Goal: Task Accomplishment & Management: Manage account settings

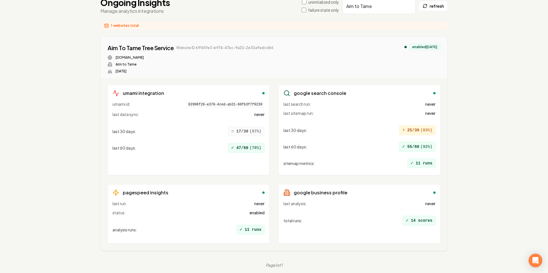
click at [106, 48] on div "Aim To Tame Tree Service Website ID: 69145fe3-b974-47bc-9a20-2e30a9adcd66 aimto…" at bounding box center [274, 57] width 346 height 41
click at [111, 47] on div "Aim To Tame Tree Service" at bounding box center [141, 48] width 66 height 8
copy div "Aim To Tame Tree Service"
drag, startPoint x: 132, startPoint y: 52, endPoint x: 173, endPoint y: 49, distance: 41.5
click at [173, 49] on div "Aim To Tame Tree Service Website ID: 69145fe3-b974-47bc-9a20-2e30a9adcd66 aimto…" at bounding box center [274, 57] width 346 height 41
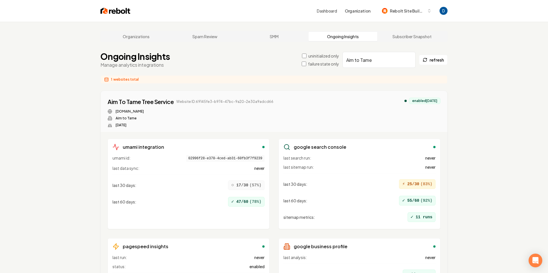
click at [372, 61] on input "Aim to Tame" at bounding box center [378, 60] width 73 height 16
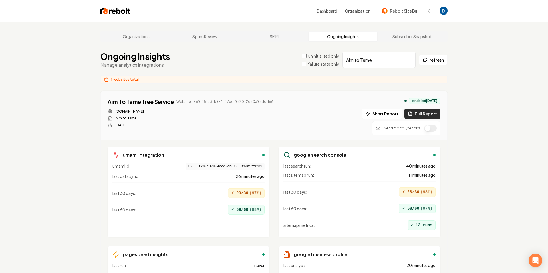
click at [426, 114] on button "Full Report" at bounding box center [422, 114] width 36 height 10
click at [279, 97] on div "Aim To Tame Tree Service Website ID: 69145fe3-b974-47bc-9a20-2e30a9adcd66 1 rep…" at bounding box center [274, 115] width 346 height 49
click at [279, 99] on button "1 report" at bounding box center [286, 101] width 21 height 7
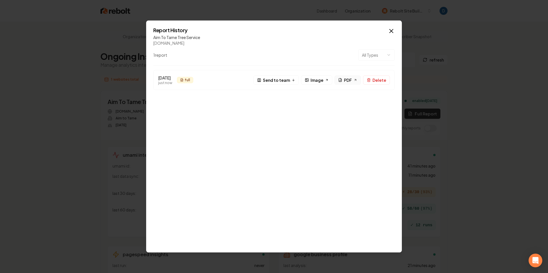
click at [348, 81] on span "PDF" at bounding box center [348, 80] width 8 height 6
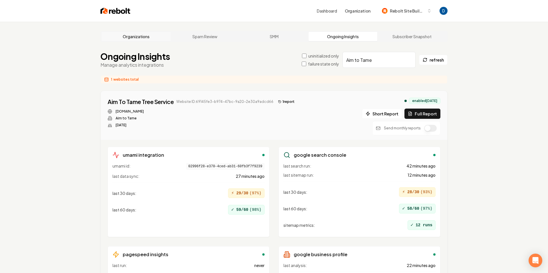
click at [130, 37] on link "Organizations" at bounding box center [136, 36] width 69 height 9
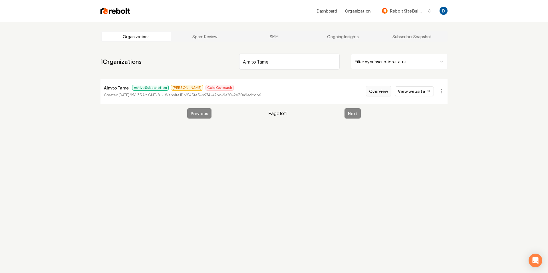
type input "Aim to Tame"
click at [387, 94] on button "Overview" at bounding box center [378, 91] width 25 height 10
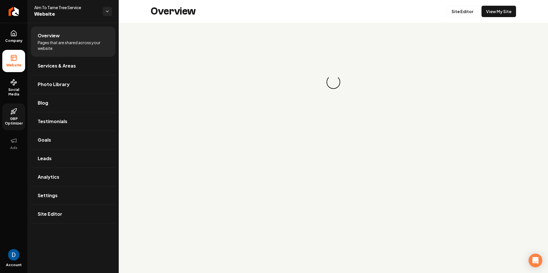
click at [15, 112] on icon at bounding box center [14, 113] width 1 height 2
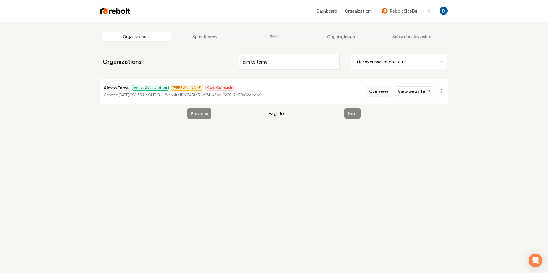
type input "aim to tame"
click at [379, 93] on button "Overview" at bounding box center [378, 91] width 25 height 10
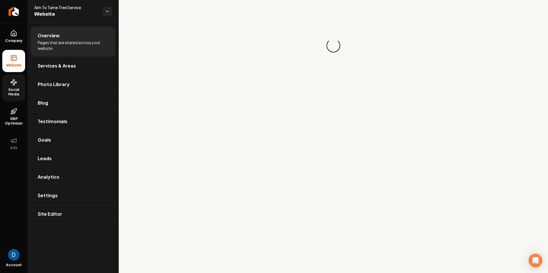
click at [3, 90] on span "Social Media" at bounding box center [13, 92] width 23 height 9
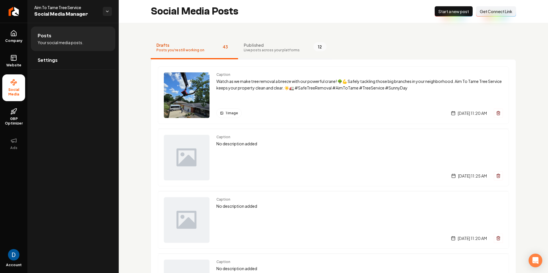
click at [293, 41] on button "Published Live posts across your platforms 12" at bounding box center [285, 48] width 94 height 23
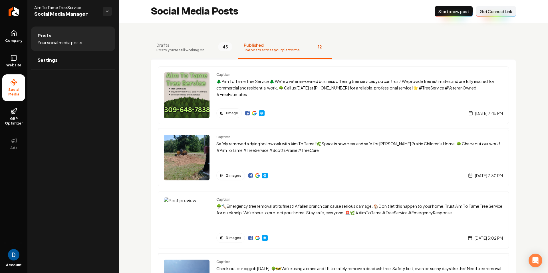
click at [189, 54] on button "Drafts Posts you're still working on 43" at bounding box center [194, 48] width 87 height 23
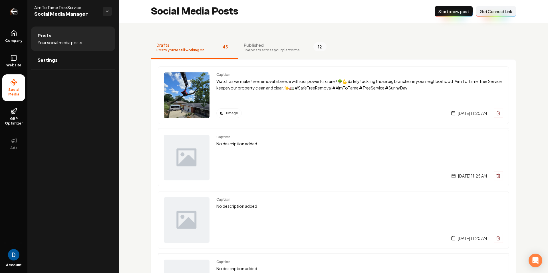
click at [17, 11] on icon "Return to dashboard" at bounding box center [13, 11] width 9 height 9
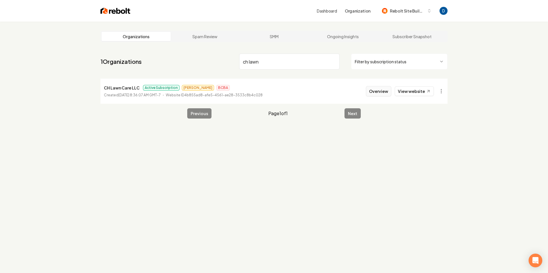
type input "ch lawn"
click at [378, 89] on button "Overview" at bounding box center [378, 91] width 25 height 10
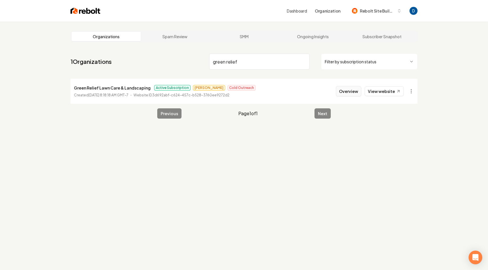
type input "green relief"
click at [348, 91] on button "Overview" at bounding box center [348, 91] width 25 height 10
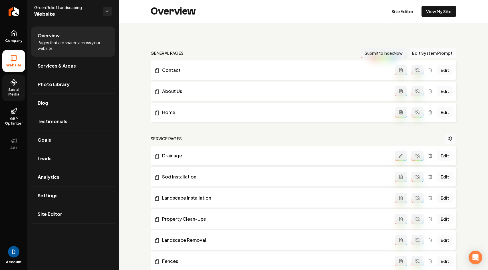
click at [15, 96] on span "Social Media" at bounding box center [13, 92] width 23 height 9
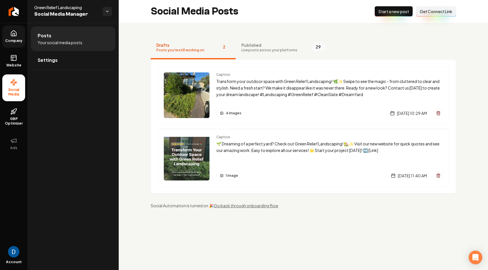
click at [7, 46] on link "Company" at bounding box center [13, 36] width 23 height 22
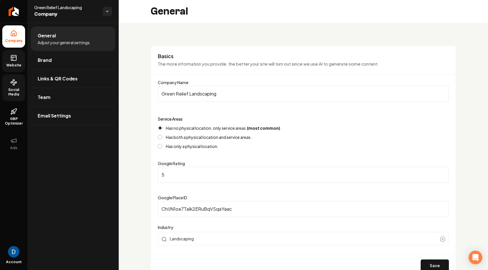
click at [18, 62] on link "Website" at bounding box center [13, 61] width 23 height 22
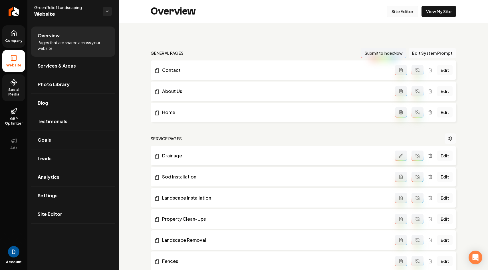
click at [397, 9] on link "Site Editor" at bounding box center [402, 11] width 31 height 11
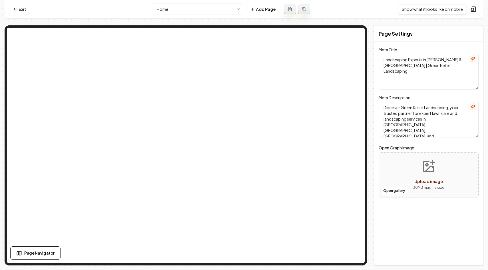
click at [454, 9] on div "Show what it looks like on mobile Show what it looks like on mobile" at bounding box center [432, 9] width 68 height 10
click at [440, 6] on link "Visit Page" at bounding box center [449, 9] width 33 height 10
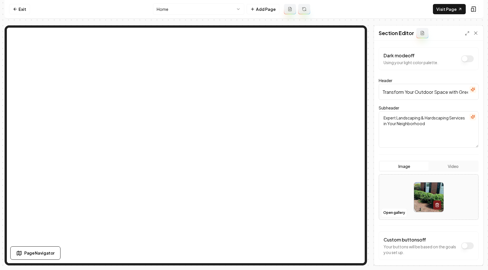
click at [411, 95] on input "Transform Your Outdoor Space with Green Relief Landscaping" at bounding box center [429, 92] width 100 height 16
paste input "Landscaping & Lawn Care Services in Augusta, GA & Surrounding Areas"
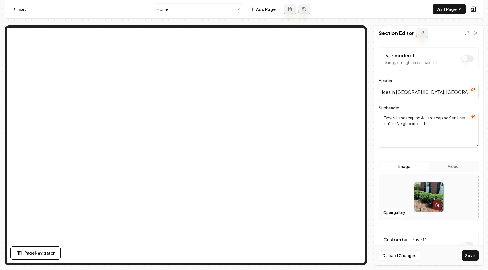
type input "Landscaping & Lawn Care Services in Augusta, GA & Surrounding Areas"
click at [399, 119] on textarea "Expert Landscaping & Hardscaping Services in Your Neighborhood" at bounding box center [429, 129] width 100 height 37
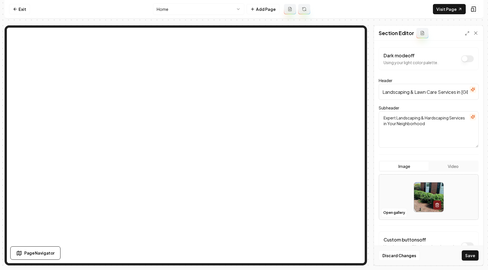
paste textarea "Transforming outdoor spaces with professional landscaping, lawn maintenance, an…"
type textarea "Transforming outdoor spaces with professional landscaping, lawn maintenance, an…"
click at [469, 256] on button "Save" at bounding box center [470, 256] width 17 height 10
click at [21, 11] on link "Exit" at bounding box center [19, 9] width 21 height 10
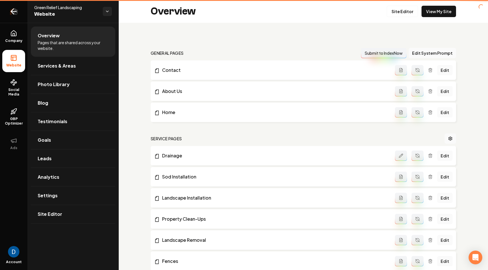
click at [21, 9] on link "Return to dashboard" at bounding box center [13, 11] width 27 height 23
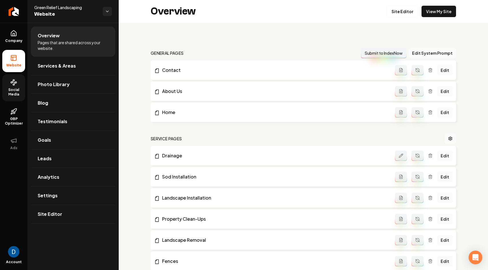
click at [19, 93] on span "Social Media" at bounding box center [13, 92] width 23 height 9
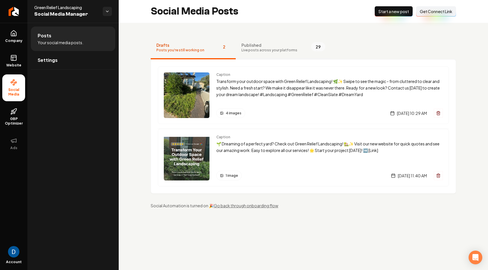
click at [285, 49] on span "Live posts across your platforms" at bounding box center [269, 50] width 56 height 5
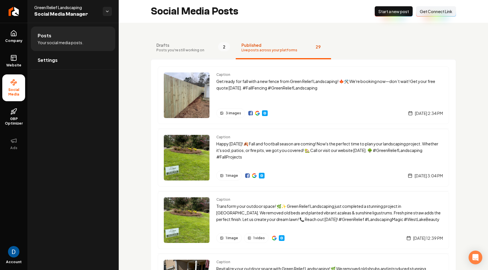
click at [197, 43] on span "Drafts" at bounding box center [180, 45] width 48 height 6
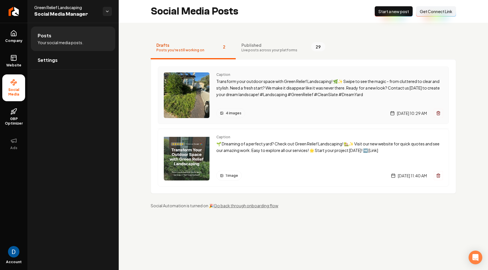
click at [233, 81] on p "Transform your outdoor space with Green Relief Landscaping! 🌿✨ Swipe to see the…" at bounding box center [329, 87] width 227 height 19
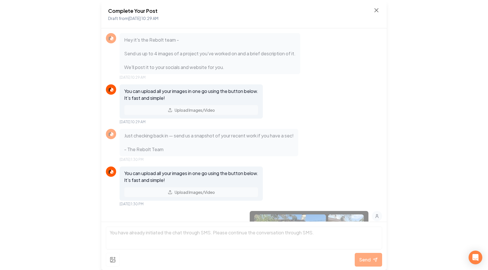
scroll to position [269, 0]
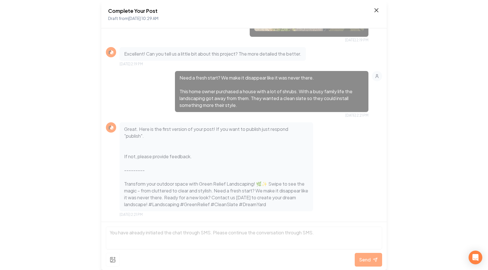
click at [376, 9] on icon at bounding box center [376, 10] width 3 height 3
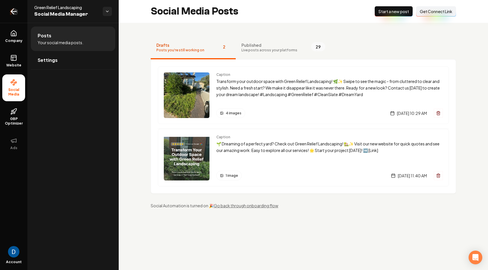
click at [17, 10] on icon "Return to dashboard" at bounding box center [13, 11] width 9 height 9
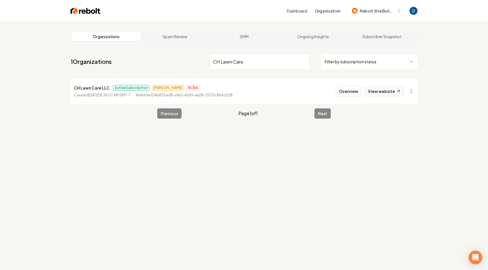
type input "CH Lawn Care"
click at [381, 90] on link "View website" at bounding box center [384, 91] width 39 height 10
click at [348, 92] on button "Overview" at bounding box center [348, 91] width 25 height 10
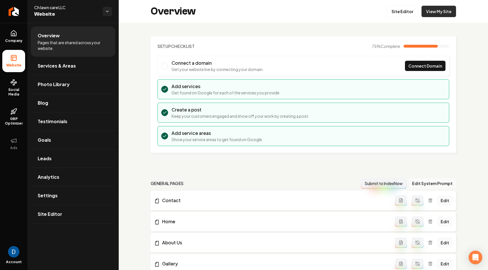
click at [445, 9] on link "View My Site" at bounding box center [438, 11] width 35 height 11
click at [407, 6] on link "Site Editor" at bounding box center [402, 11] width 31 height 11
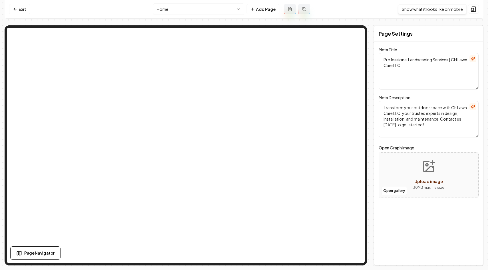
click at [458, 7] on div "Show what it looks like on mobile Show what it looks like on mobile" at bounding box center [432, 9] width 68 height 10
drag, startPoint x: 373, startPoint y: 11, endPoint x: 410, endPoint y: 10, distance: 37.4
click at [373, 11] on nav "Exit Home Add Page Visit Page" at bounding box center [244, 9] width 479 height 19
click at [450, 6] on link "Visit Page" at bounding box center [449, 9] width 33 height 10
click at [19, 11] on link "Exit" at bounding box center [19, 9] width 21 height 10
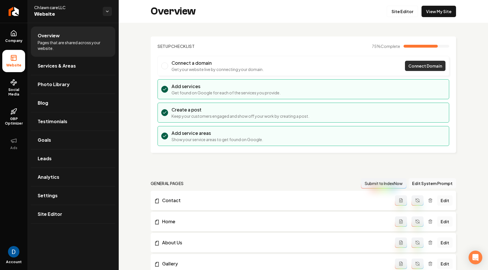
click at [413, 63] on span "Connect Domain" at bounding box center [425, 66] width 34 height 6
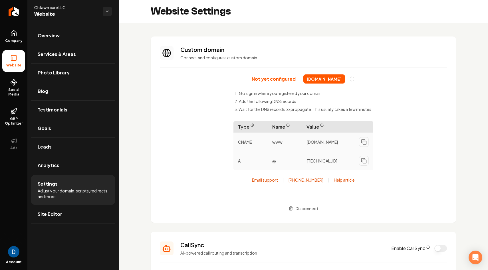
click at [46, 7] on span "Ch lawn care LLC" at bounding box center [66, 8] width 64 height 6
click at [45, 7] on span "Ch lawn care LLC" at bounding box center [66, 8] width 64 height 6
copy span "Ch lawn care LLC"
click at [17, 14] on icon "Return to dashboard" at bounding box center [13, 11] width 9 height 9
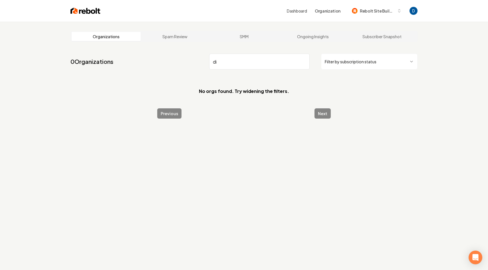
type input "d"
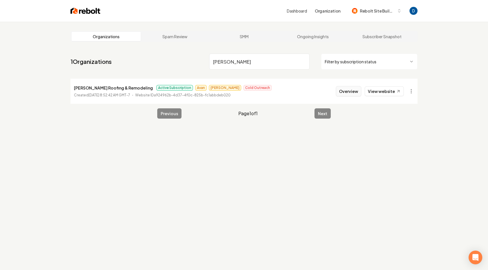
type input "hidalgo"
click at [345, 94] on button "Overview" at bounding box center [348, 91] width 25 height 10
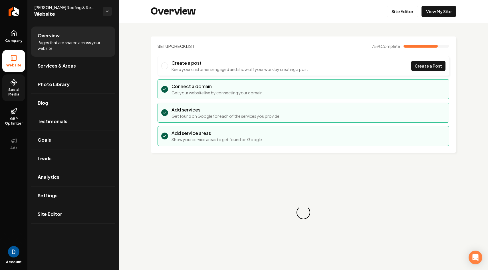
click at [23, 96] on span "Social Media" at bounding box center [13, 92] width 23 height 9
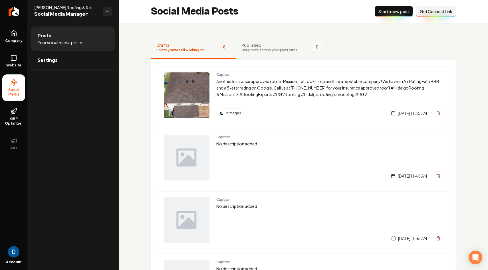
click at [275, 46] on span "Published" at bounding box center [269, 45] width 56 height 6
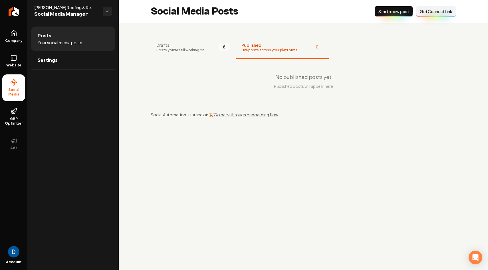
click at [205, 52] on button "Drafts Posts you're still working on 8" at bounding box center [193, 48] width 85 height 23
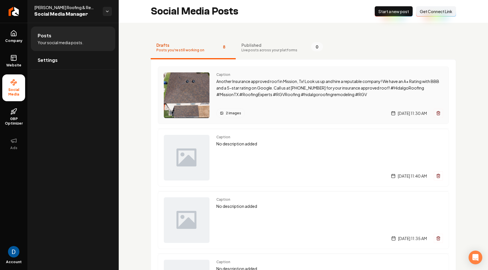
click at [291, 106] on div "Caption Another Insurance approved roof in Mission, Tx! Look us up and hire a r…" at bounding box center [329, 95] width 227 height 46
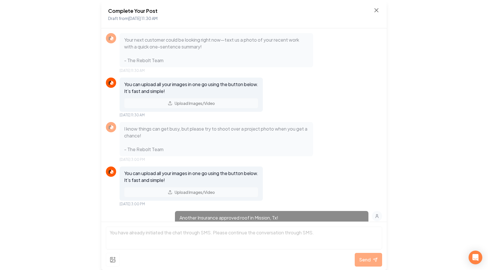
scroll to position [594, 0]
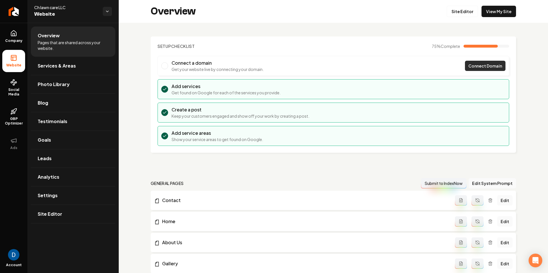
click at [501, 70] on link "Connect Domain" at bounding box center [485, 66] width 41 height 10
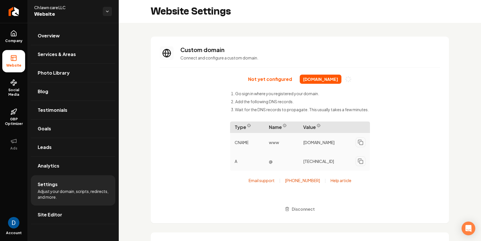
click at [208, 92] on div "Not yet configured [DOMAIN_NAME] Go sign in where you registered your domain. A…" at bounding box center [300, 143] width 280 height 139
